Goal: Transaction & Acquisition: Purchase product/service

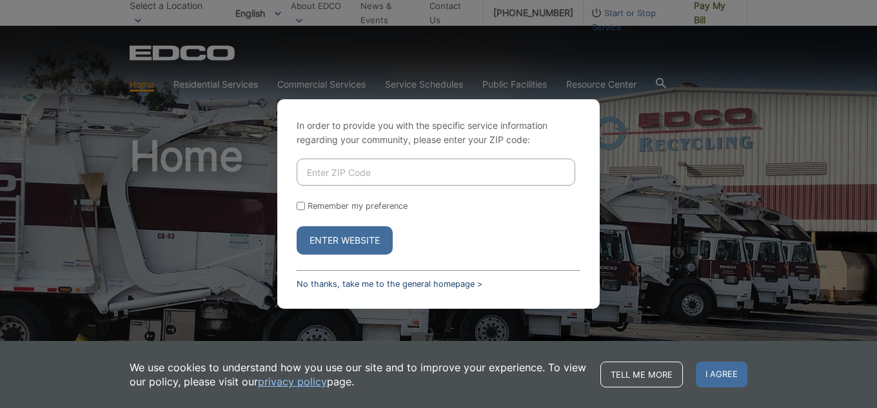
click at [348, 286] on link "No thanks, take me to the general homepage >" at bounding box center [390, 284] width 186 height 10
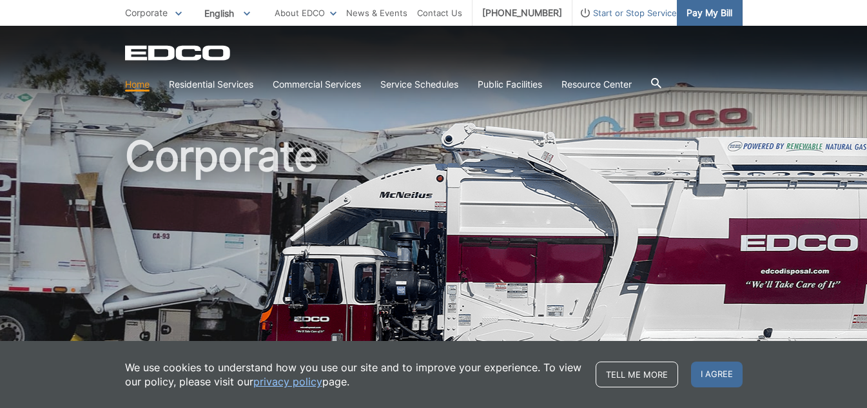
click at [698, 19] on span "Pay My Bill" at bounding box center [710, 13] width 46 height 14
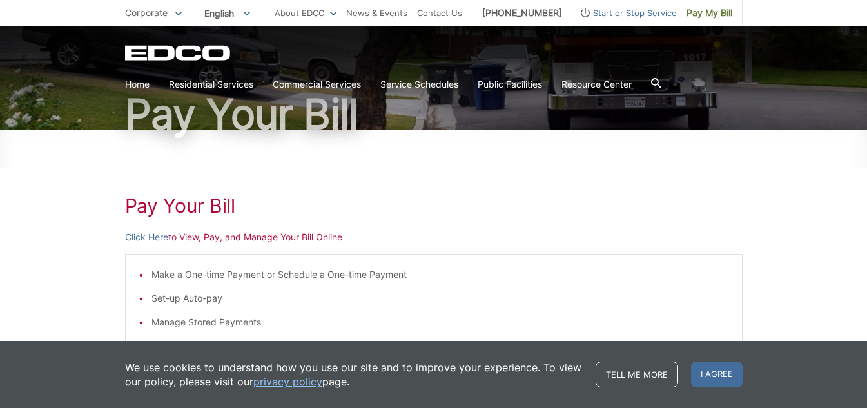
scroll to position [193, 0]
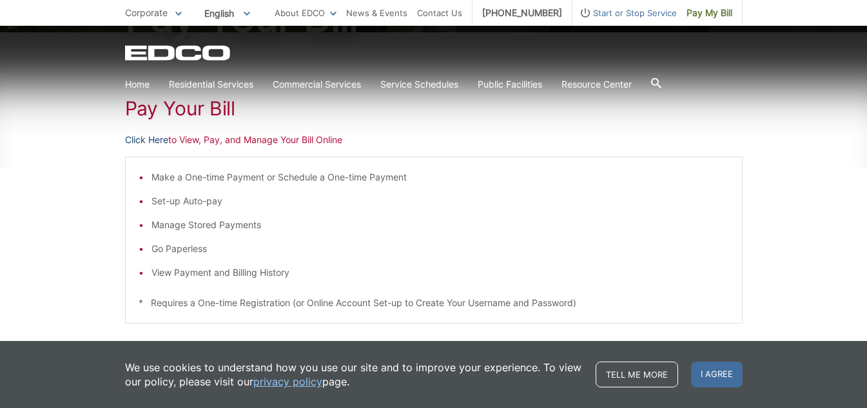
click at [164, 139] on link "Click Here" at bounding box center [146, 140] width 43 height 14
